Goal: Transaction & Acquisition: Subscribe to service/newsletter

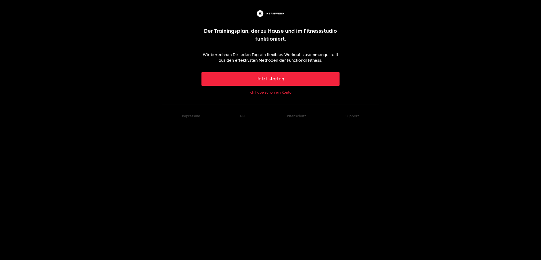
click at [274, 77] on button "Jetzt starten" at bounding box center [271, 79] width 138 height 14
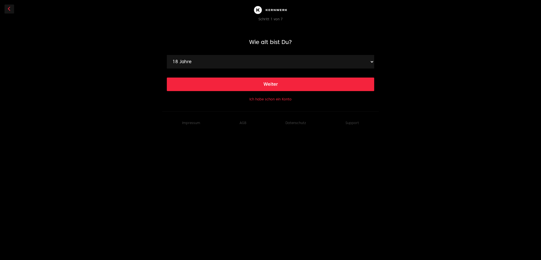
click at [282, 82] on button "Weiter" at bounding box center [270, 85] width 207 height 14
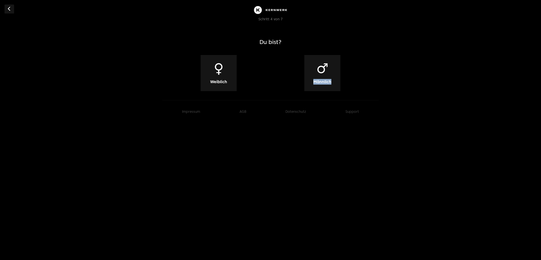
click at [282, 82] on div "♀ Weiblich ♂ [PERSON_NAME]" at bounding box center [270, 73] width 207 height 36
click at [212, 75] on div "♀ Weiblich" at bounding box center [219, 73] width 36 height 36
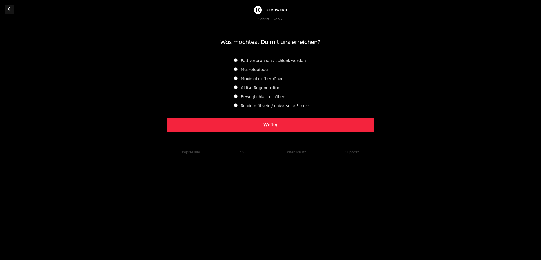
click at [269, 97] on label "Beweglichkeit erhöhen" at bounding box center [259, 96] width 51 height 5
click at [279, 123] on button "Weiter" at bounding box center [270, 125] width 207 height 14
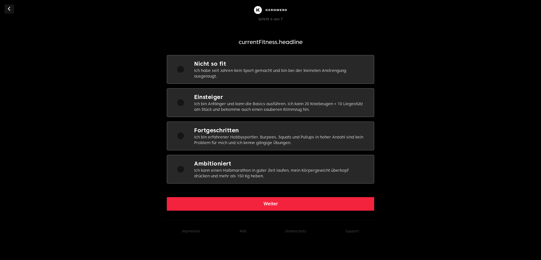
click at [274, 110] on p "Ich bin Anfänger und kann die Basics ausführen. Ich kann 20 Kniebeugen + 10 Lie…" at bounding box center [279, 106] width 171 height 11
click at [277, 207] on button "Weiter" at bounding box center [270, 204] width 207 height 14
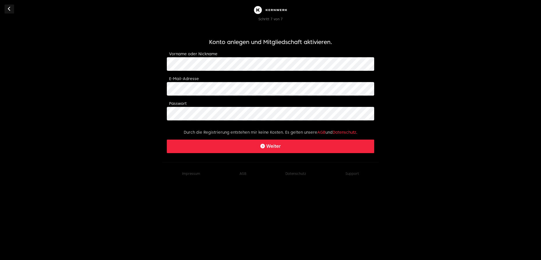
click at [215, 96] on form "Konto anlegen und Mitgliedschaft aktivieren. Vorname oder Nickname E-Mail-Adres…" at bounding box center [270, 95] width 207 height 115
click at [182, 123] on form "Konto anlegen und Mitgliedschaft aktivieren. Vorname oder Nickname E-Mail-Adres…" at bounding box center [270, 95] width 207 height 115
click at [262, 144] on icon "submit" at bounding box center [262, 146] width 5 height 5
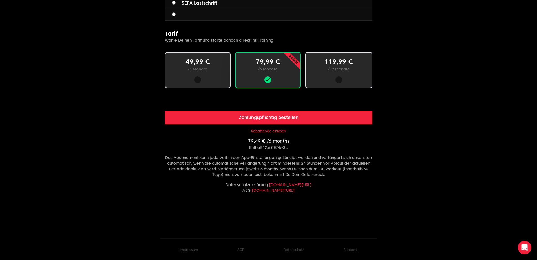
scroll to position [317, 0]
click at [282, 115] on button "Zahlungspflichtig bestellen" at bounding box center [268, 118] width 207 height 14
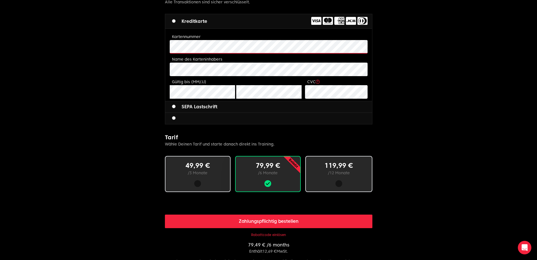
scroll to position [190, 0]
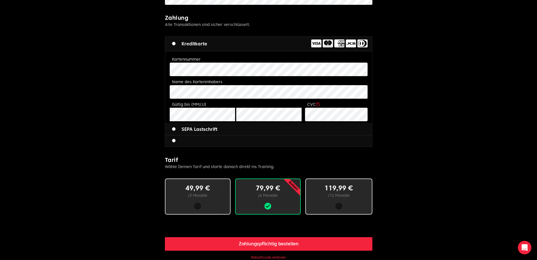
click at [182, 129] on label "SEPA Lastschrift" at bounding box center [194, 129] width 45 height 7
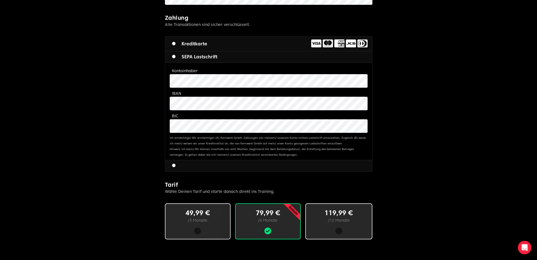
click at [193, 165] on div at bounding box center [268, 165] width 207 height 11
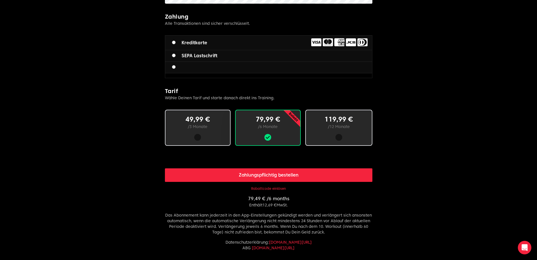
click at [281, 177] on button "Zahlungspflichtig bestellen" at bounding box center [268, 175] width 207 height 14
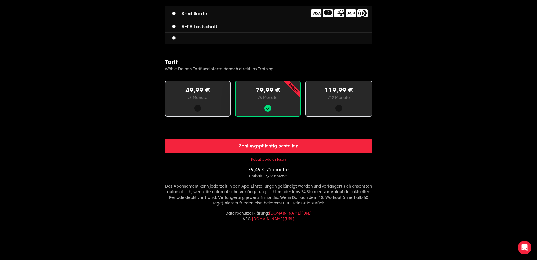
scroll to position [195, 0]
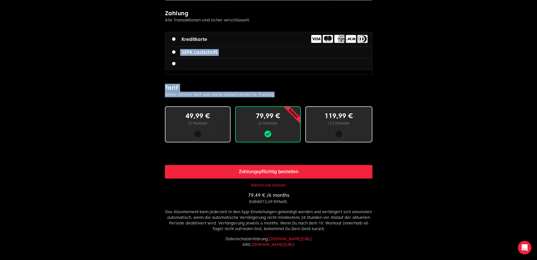
drag, startPoint x: 151, startPoint y: 54, endPoint x: 287, endPoint y: 95, distance: 141.5
click at [287, 95] on body "ash li Limitless fitness . Scaled to you . 3 Schritte zum Ziel: Buche deine Mit…" at bounding box center [268, 60] width 537 height 510
click at [83, 76] on body "ash li Limitless fitness . Scaled to you . 3 Schritte zum Ziel: Buche deine Mit…" at bounding box center [268, 60] width 537 height 510
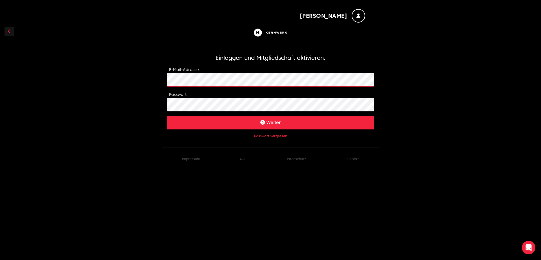
click at [227, 71] on div "E-Mail-Adresse" at bounding box center [270, 76] width 207 height 20
click at [278, 122] on button "Weiter" at bounding box center [270, 123] width 207 height 14
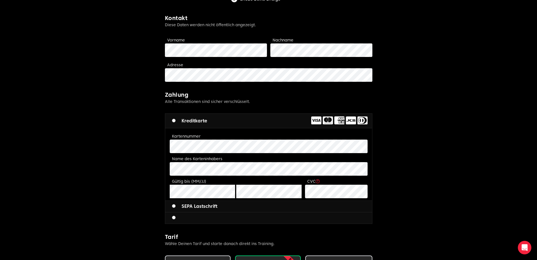
scroll to position [224, 0]
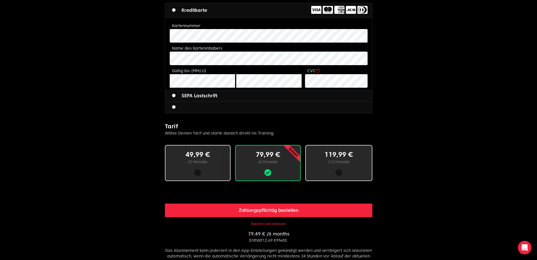
drag, startPoint x: 278, startPoint y: 224, endPoint x: 261, endPoint y: 212, distance: 20.0
click at [277, 224] on button "Rabattcode einlösen" at bounding box center [268, 224] width 35 height 5
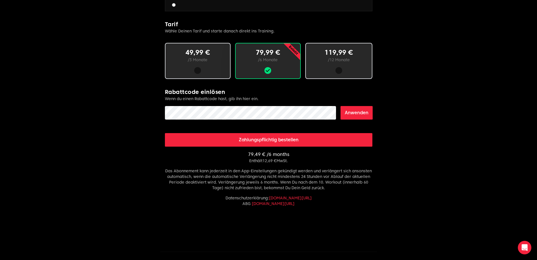
scroll to position [328, 0]
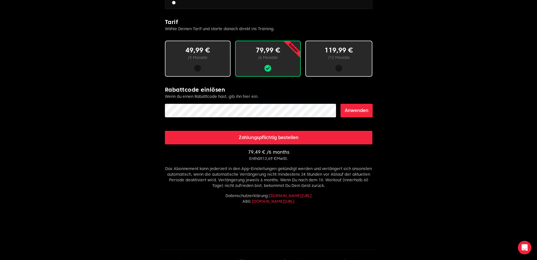
click at [351, 108] on button "Anwenden" at bounding box center [357, 111] width 32 height 14
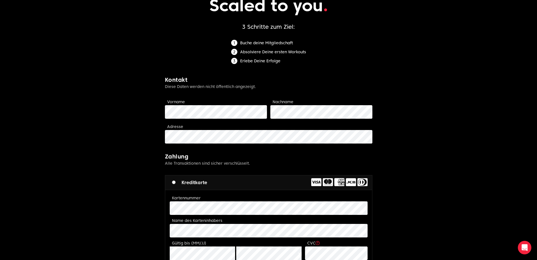
scroll to position [0, 0]
